Goal: Task Accomplishment & Management: Manage account settings

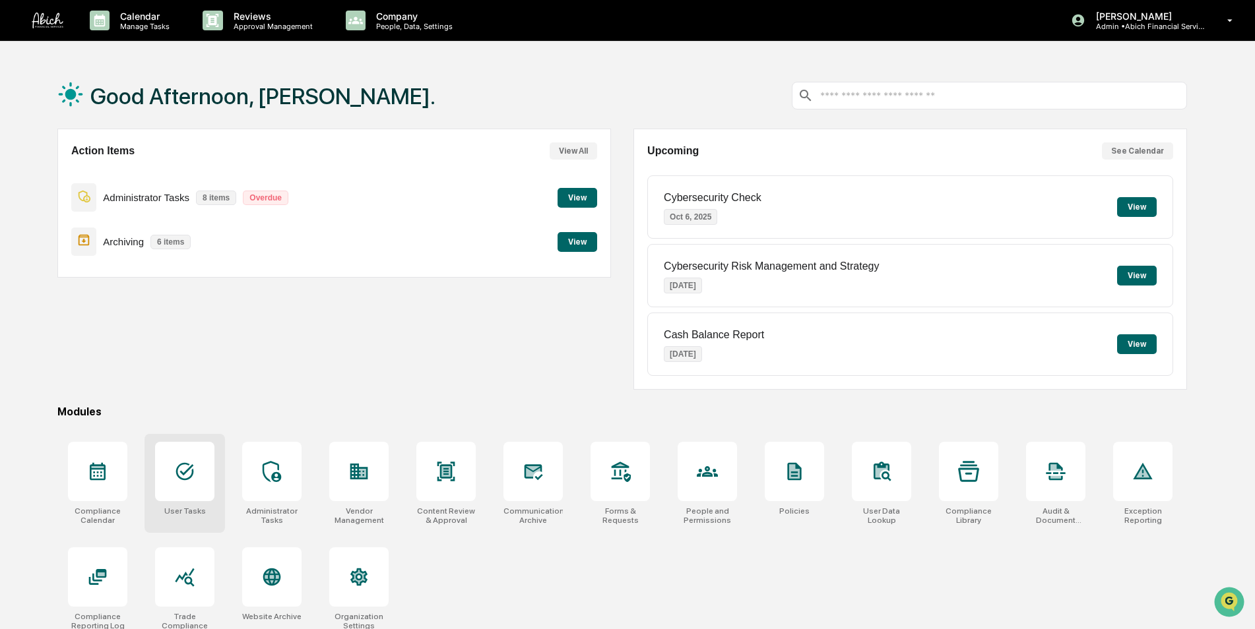
click at [201, 485] on div at bounding box center [184, 471] width 59 height 59
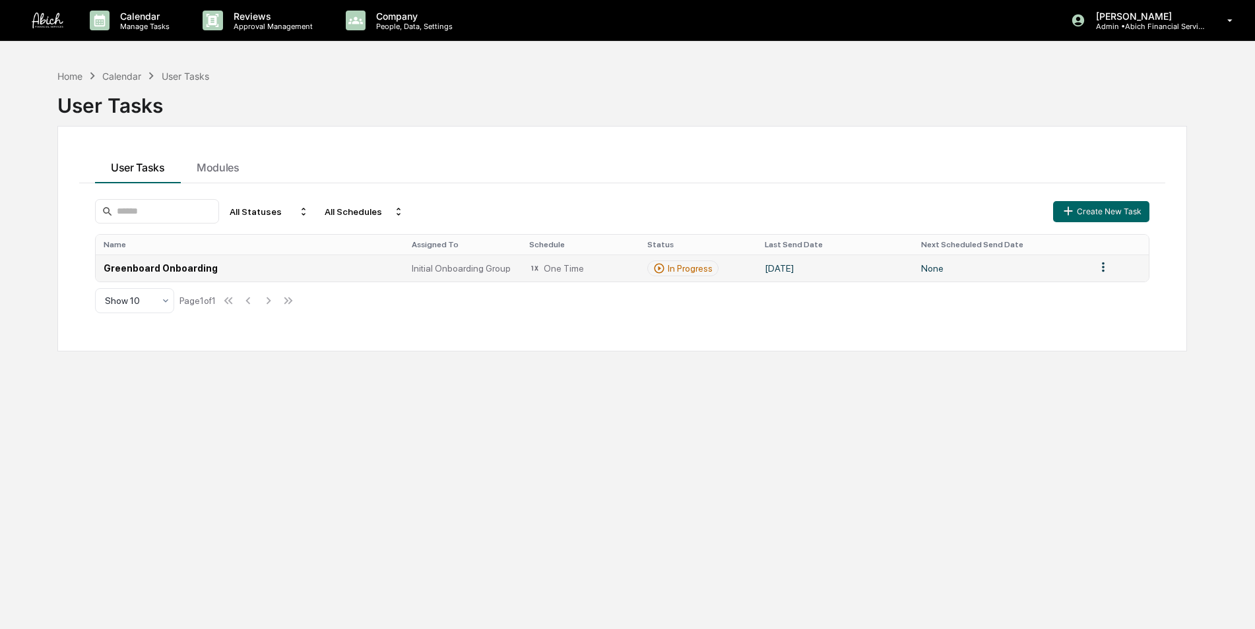
click at [183, 269] on td "Greenboard Onboarding" at bounding box center [250, 268] width 308 height 27
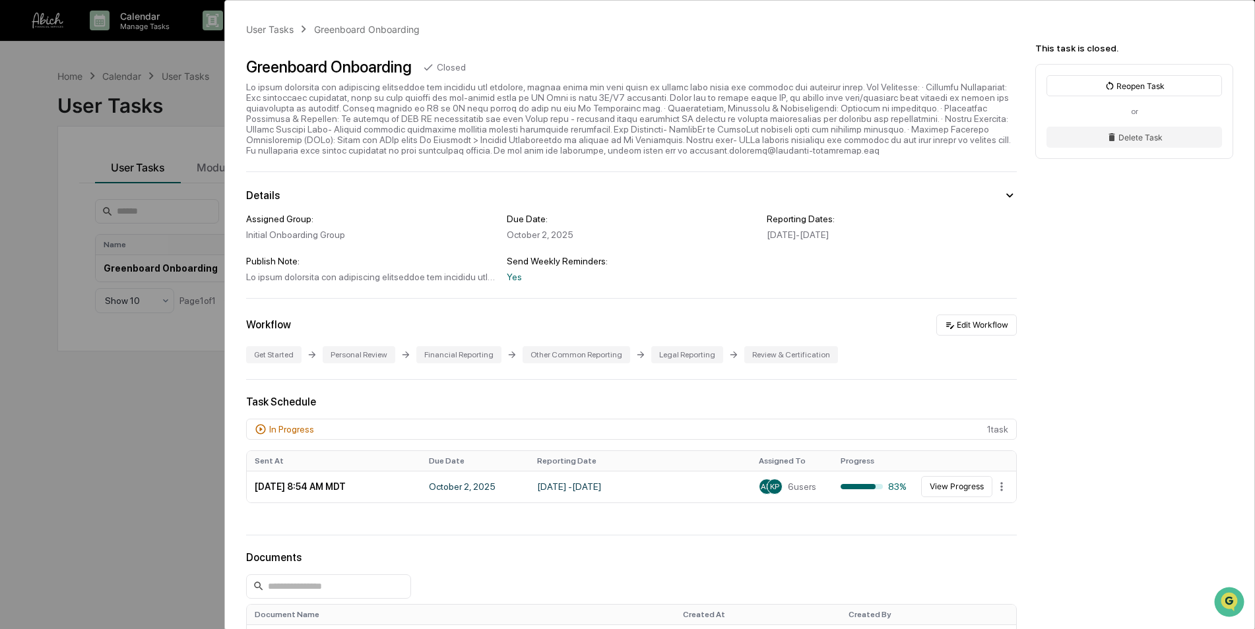
click at [114, 439] on div "User Tasks Greenboard Onboarding Greenboard Onboarding Closed Details Assigned …" at bounding box center [627, 314] width 1255 height 629
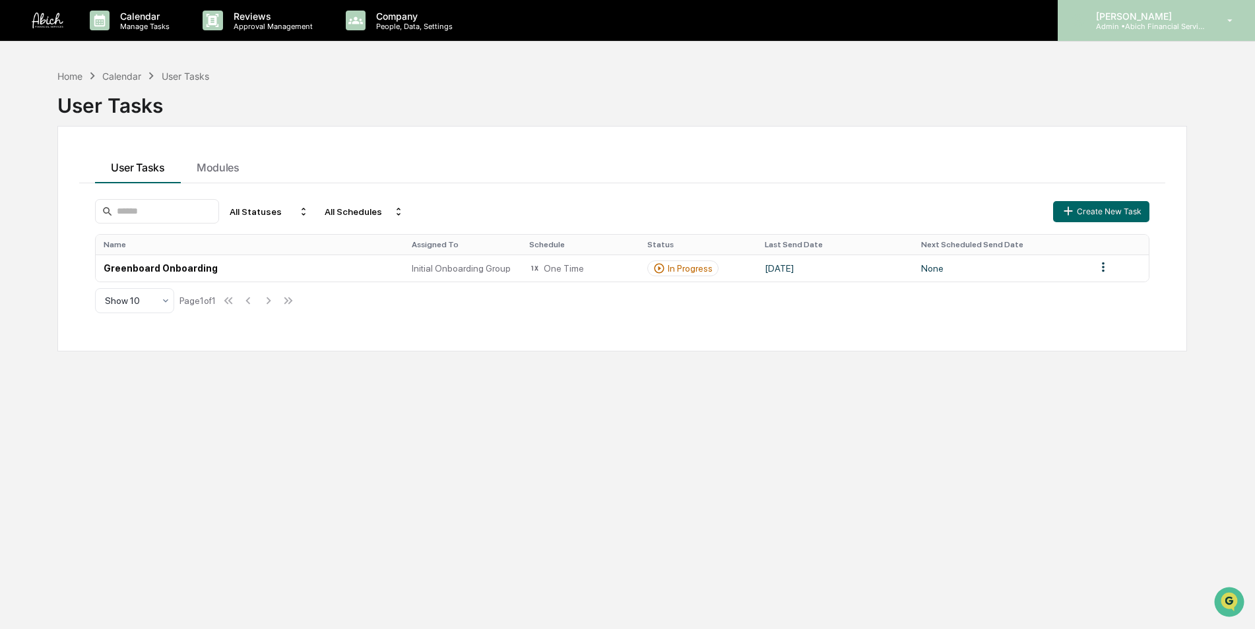
click at [1164, 31] on div "[PERSON_NAME] Admin • Abich Financial Services" at bounding box center [1156, 20] width 197 height 41
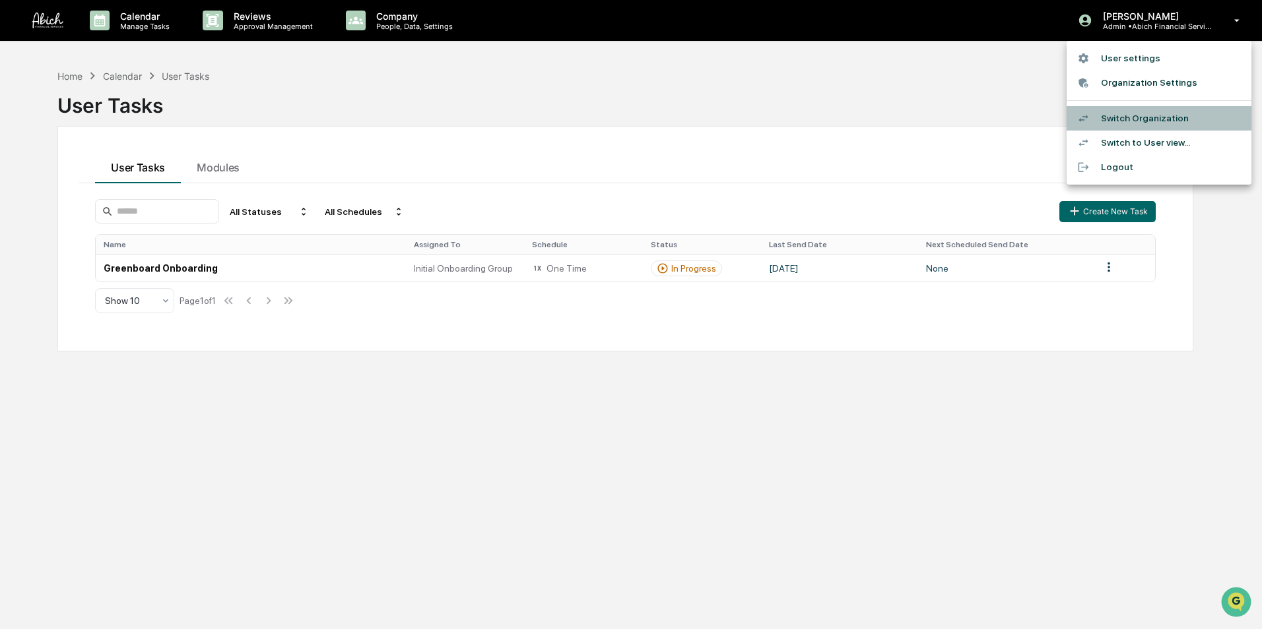
click at [1134, 115] on li "Switch Organization" at bounding box center [1158, 118] width 185 height 24
